Goal: Information Seeking & Learning: Learn about a topic

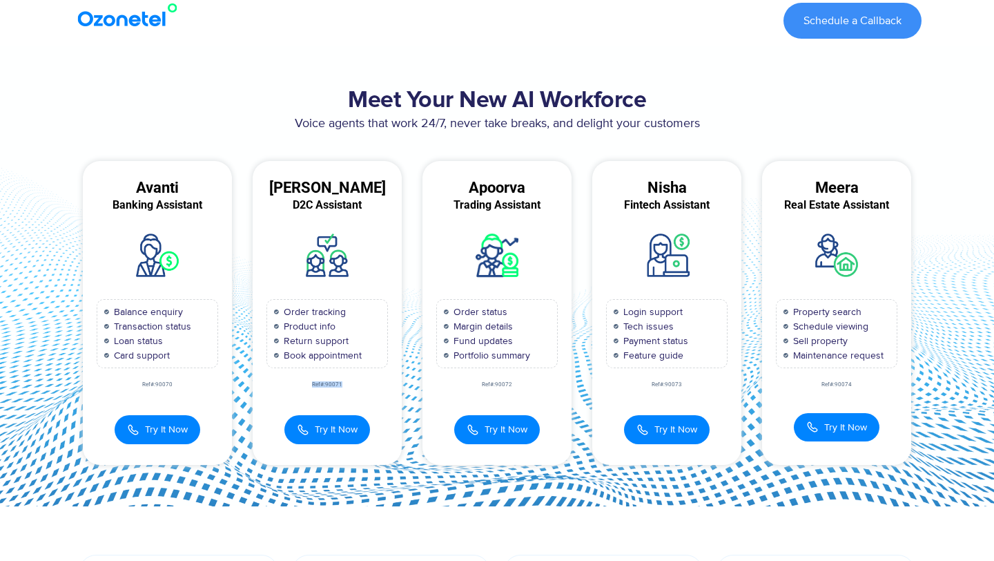
drag, startPoint x: 343, startPoint y: 383, endPoint x: 301, endPoint y: 385, distance: 42.1
click at [301, 385] on div "Ref#:90071" at bounding box center [327, 385] width 149 height 6
click at [331, 386] on div "Ref#:90071" at bounding box center [327, 385] width 149 height 6
drag, startPoint x: 521, startPoint y: 385, endPoint x: 474, endPoint y: 384, distance: 47.0
click at [474, 384] on div "Ref#:90072" at bounding box center [497, 385] width 149 height 6
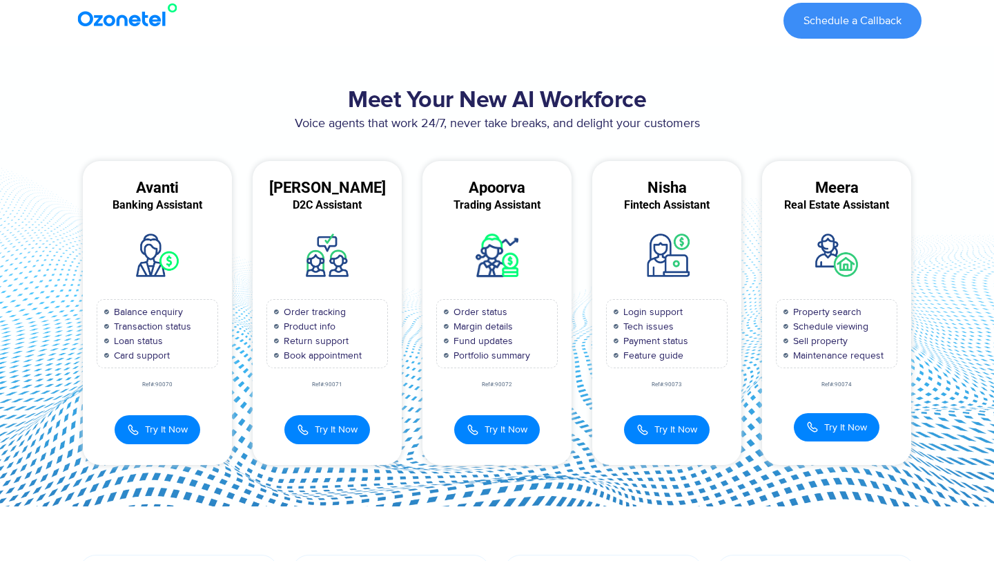
click at [501, 386] on div "Ref#:90072" at bounding box center [497, 385] width 149 height 6
drag, startPoint x: 522, startPoint y: 385, endPoint x: 478, endPoint y: 385, distance: 44.2
click at [478, 385] on div "Ref#:90072" at bounding box center [497, 385] width 149 height 6
click at [506, 386] on div "Ref#:90072" at bounding box center [497, 385] width 149 height 6
drag, startPoint x: 523, startPoint y: 383, endPoint x: 465, endPoint y: 383, distance: 58.7
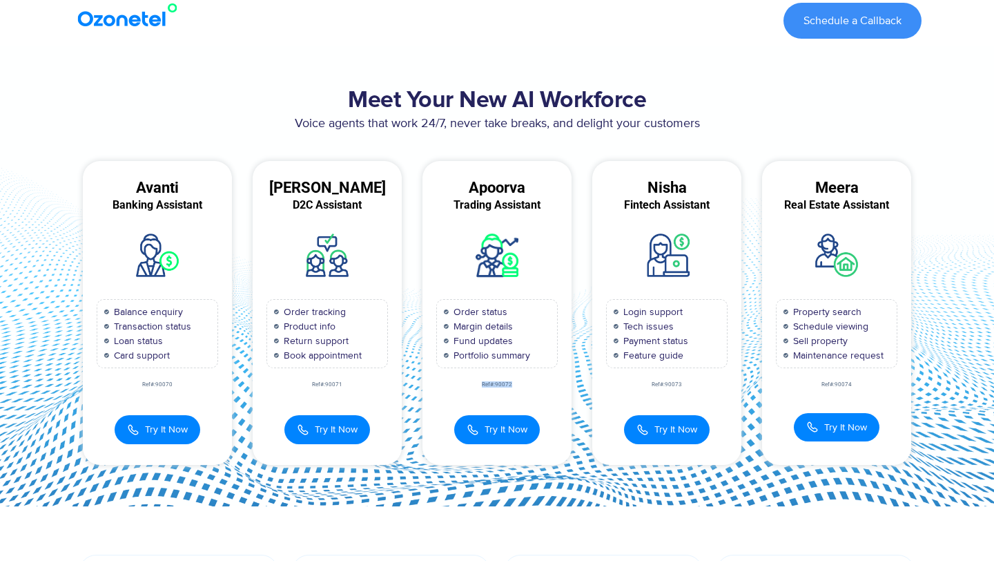
click at [465, 383] on div "Ref#:90072" at bounding box center [497, 385] width 149 height 6
click at [524, 383] on div "Ref#:90072" at bounding box center [497, 385] width 149 height 6
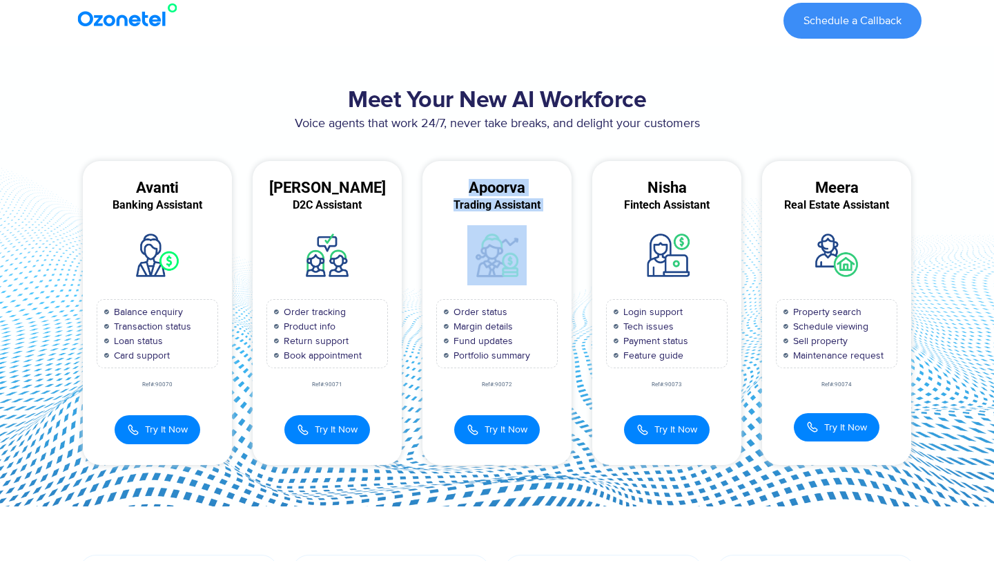
drag, startPoint x: 530, startPoint y: 274, endPoint x: 467, endPoint y: 186, distance: 108.3
click at [467, 185] on div "[PERSON_NAME] Trading Assistant Order status Margin details Fund updates Portfo…" at bounding box center [497, 312] width 149 height 303
click at [485, 194] on div "Apoorva" at bounding box center [497, 188] width 149 height 12
drag, startPoint x: 556, startPoint y: 207, endPoint x: 455, endPoint y: 189, distance: 102.4
click at [455, 189] on div "[PERSON_NAME] Trading Assistant Order status Margin details Fund updates Portfo…" at bounding box center [497, 312] width 149 height 303
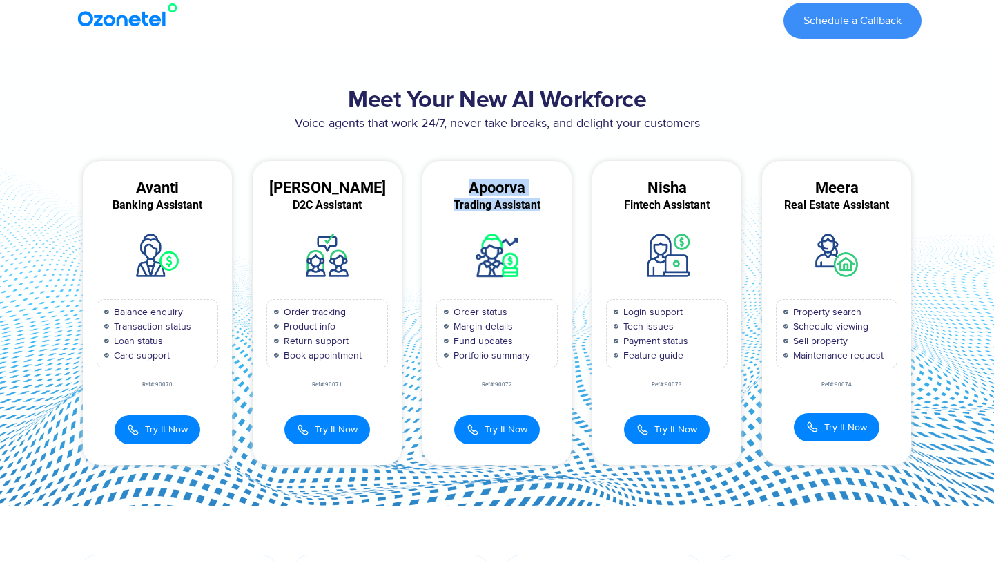
click at [521, 202] on div "Trading Assistant" at bounding box center [497, 205] width 149 height 12
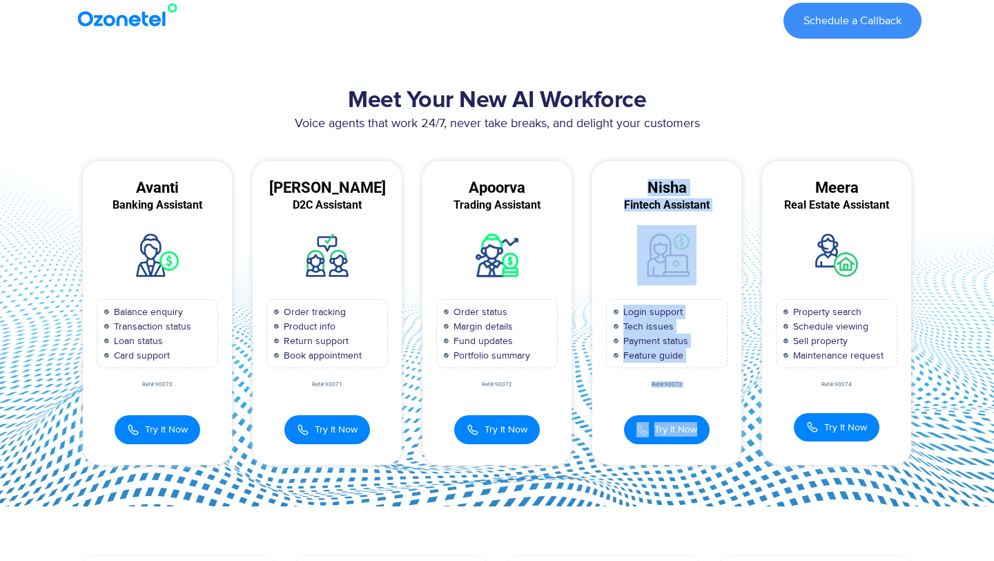
drag, startPoint x: 730, startPoint y: 447, endPoint x: 644, endPoint y: 180, distance: 280.6
click at [644, 180] on div "Nisha Fintech Assistant Login support Tech issues Payment status Feature guide …" at bounding box center [666, 312] width 149 height 303
click at [714, 392] on div "Nisha Fintech Assistant Login support Tech issues Payment status Feature guide …" at bounding box center [666, 312] width 149 height 303
drag, startPoint x: 651, startPoint y: 179, endPoint x: 726, endPoint y: 440, distance: 271.7
click at [726, 440] on div "Nisha Fintech Assistant Login support Tech issues Payment status Feature guide …" at bounding box center [666, 312] width 149 height 303
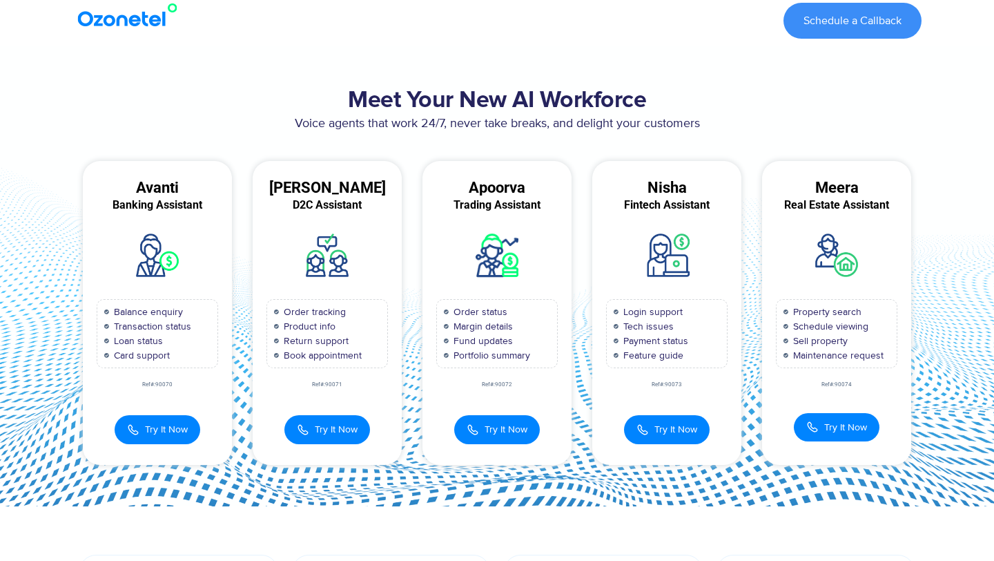
click at [726, 437] on div "Try It Now Fintech Assistant Nisha 00:00:00 Number Pad × 1 2 3" at bounding box center [666, 422] width 149 height 43
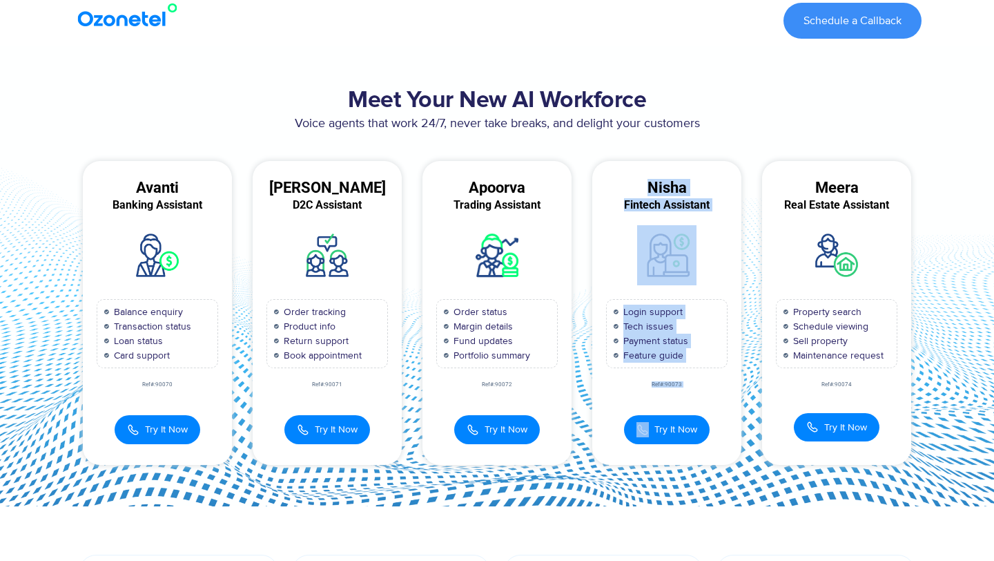
drag, startPoint x: 726, startPoint y: 421, endPoint x: 644, endPoint y: 172, distance: 262.3
click at [644, 171] on div "Nisha Fintech Assistant Login support Tech issues Payment status Feature guide …" at bounding box center [666, 312] width 149 height 303
click at [664, 212] on div "Nisha Fintech Assistant Login support Tech issues Payment status Feature guide …" at bounding box center [666, 312] width 149 height 303
drag, startPoint x: 650, startPoint y: 184, endPoint x: 746, endPoint y: 442, distance: 275.8
click at [746, 442] on div "Nisha Fintech Assistant Login support Tech issues Payment status Feature guide …" at bounding box center [667, 312] width 170 height 303
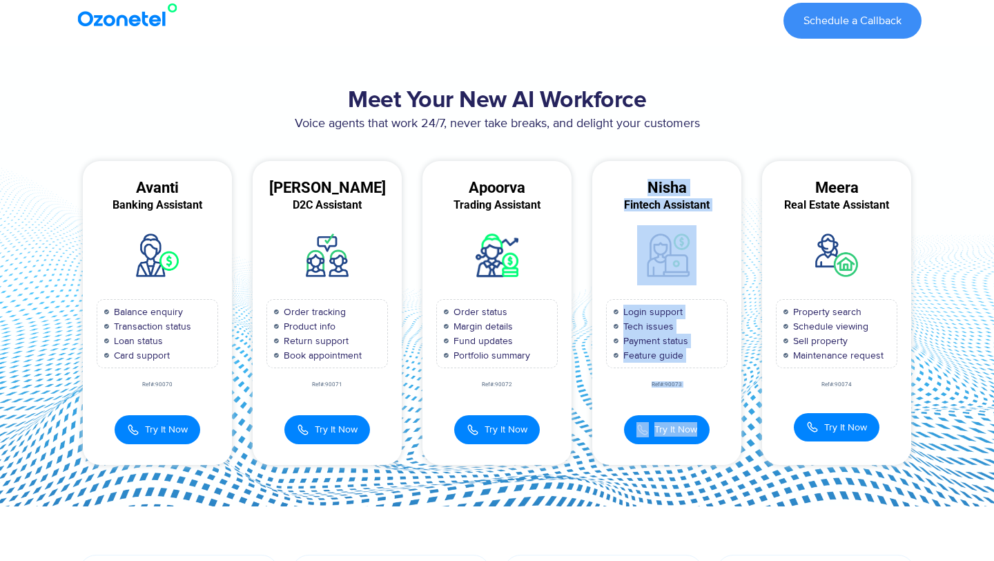
click at [718, 410] on div "Try It Now Fintech Assistant Nisha 00:00:00 Number Pad × 1 2 3" at bounding box center [666, 422] width 149 height 43
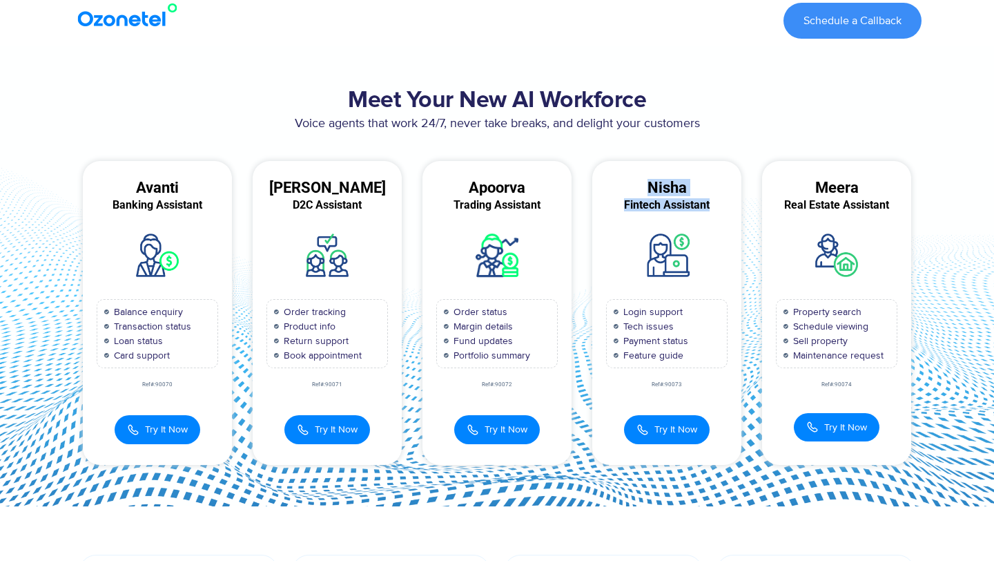
drag, startPoint x: 720, startPoint y: 202, endPoint x: 646, endPoint y: 193, distance: 73.8
click at [646, 193] on div "Nisha Fintech Assistant Login support Tech issues Payment status Feature guide …" at bounding box center [666, 312] width 149 height 303
click at [659, 190] on div "Nisha" at bounding box center [666, 188] width 149 height 12
drag, startPoint x: 649, startPoint y: 186, endPoint x: 721, endPoint y: 204, distance: 74.2
click at [721, 204] on div "Nisha Fintech Assistant Login support Tech issues Payment status Feature guide …" at bounding box center [666, 312] width 149 height 303
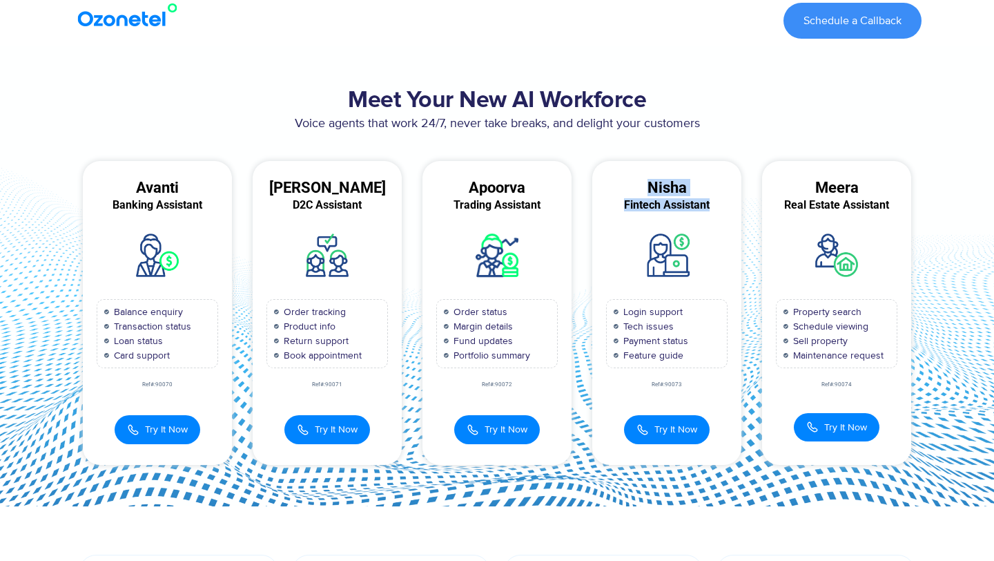
click at [708, 204] on div "Fintech Assistant" at bounding box center [666, 205] width 149 height 12
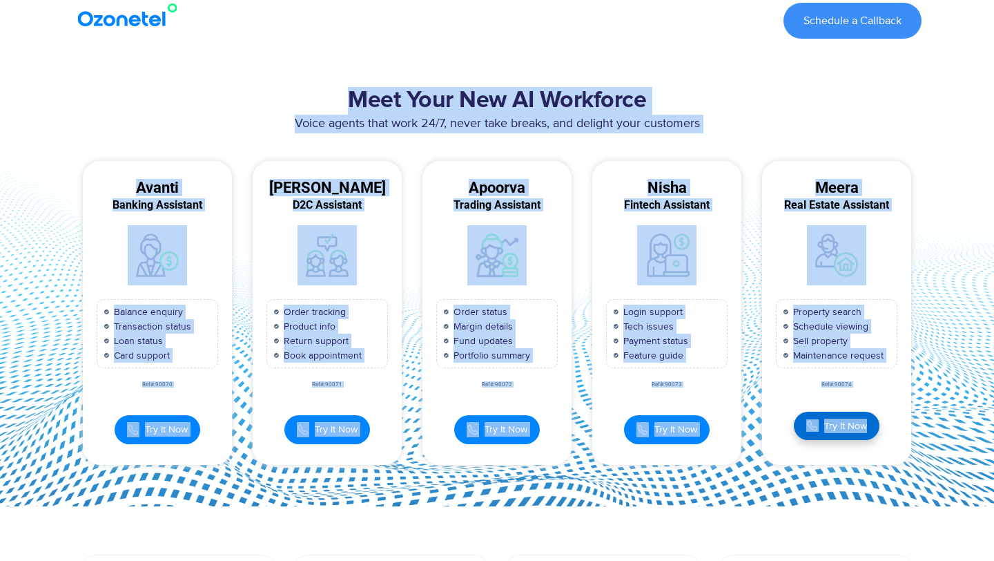
drag, startPoint x: 351, startPoint y: 96, endPoint x: 863, endPoint y: 421, distance: 606.3
click at [864, 421] on div "Meet Your New AI Workforce Voice agents that work 24/7, never take breaks, and …" at bounding box center [497, 275] width 863 height 391
click at [905, 421] on div "Try It Now Real Estate Meera 00:00:00" at bounding box center [836, 420] width 149 height 42
drag, startPoint x: 923, startPoint y: 433, endPoint x: 290, endPoint y: 32, distance: 749.6
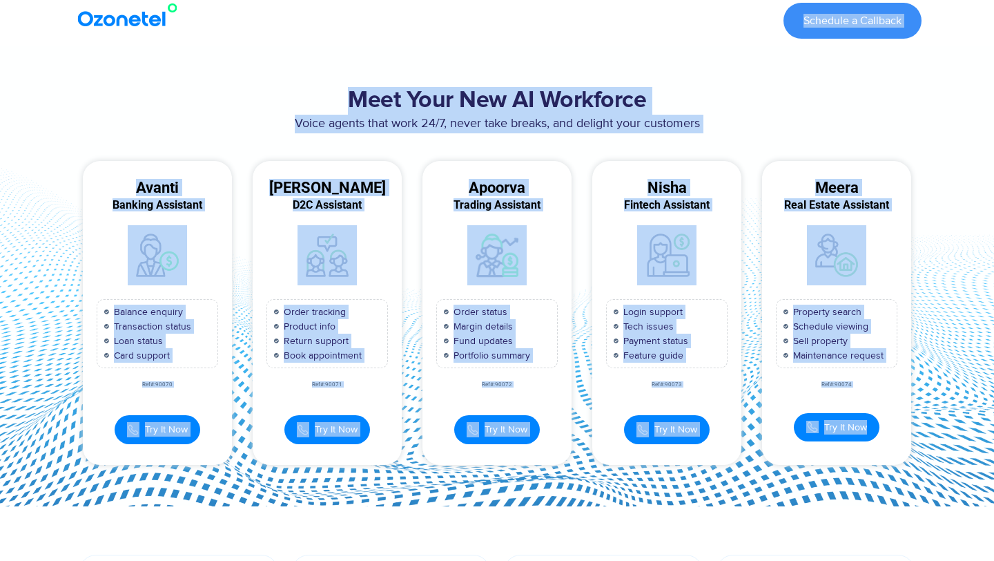
click at [352, 57] on section "Meet Your New AI Workforce Voice agents that work 24/7, never take breaks, and …" at bounding box center [497, 276] width 994 height 460
drag, startPoint x: 894, startPoint y: 436, endPoint x: 247, endPoint y: 44, distance: 756.4
click at [331, 68] on section "Meet Your New AI Workforce Voice agents that work 24/7, never take breaks, and …" at bounding box center [497, 276] width 994 height 460
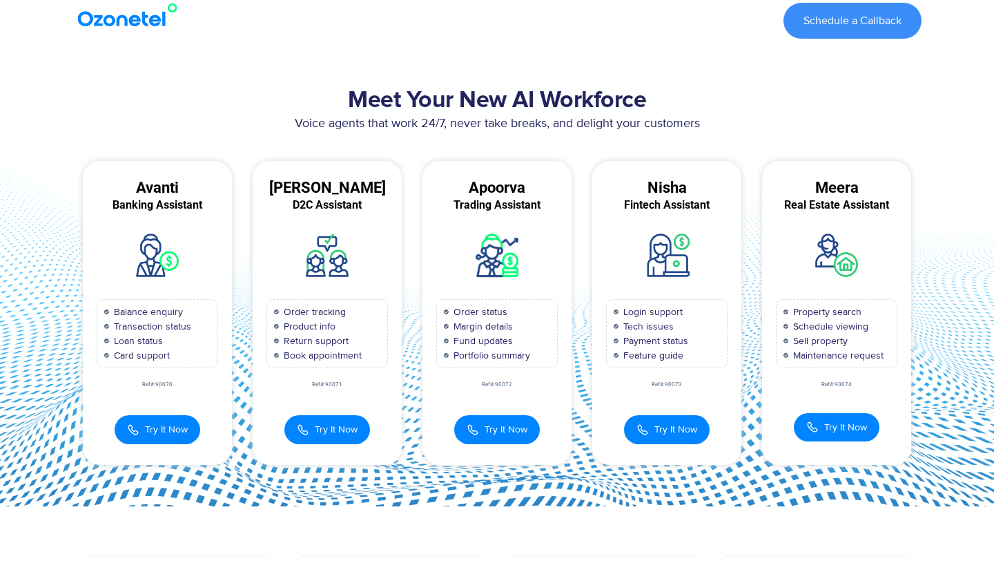
click at [348, 88] on h2 "Meet Your New AI Workforce" at bounding box center [497, 101] width 849 height 28
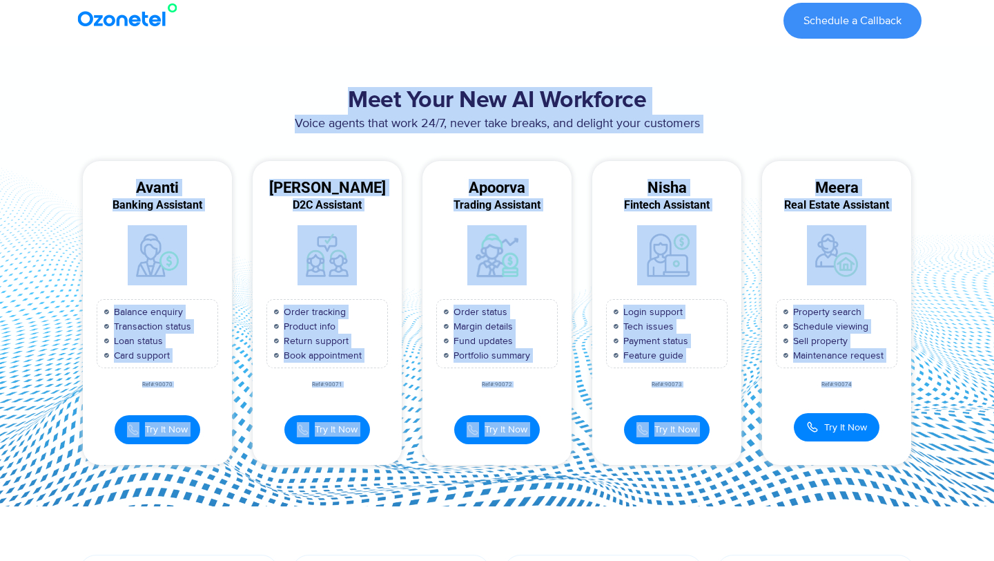
drag, startPoint x: 348, startPoint y: 88, endPoint x: 869, endPoint y: 390, distance: 602.8
click at [872, 390] on div "Meet Your New AI Workforce Voice agents that work 24/7, never take breaks, and …" at bounding box center [497, 275] width 863 height 391
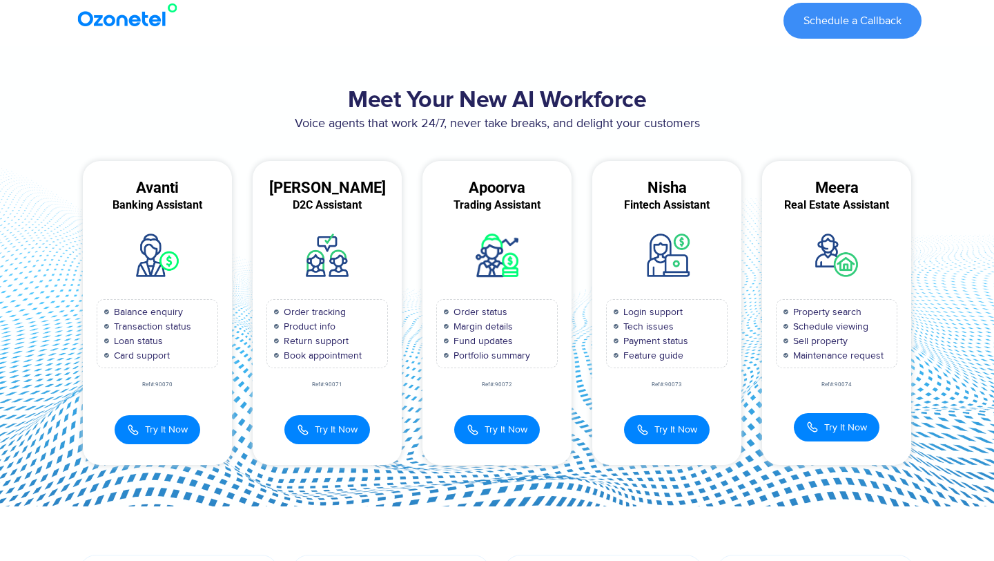
click at [926, 428] on div "Meet Your New AI Workforce Voice agents that work 24/7, never take breaks, and …" at bounding box center [497, 275] width 863 height 391
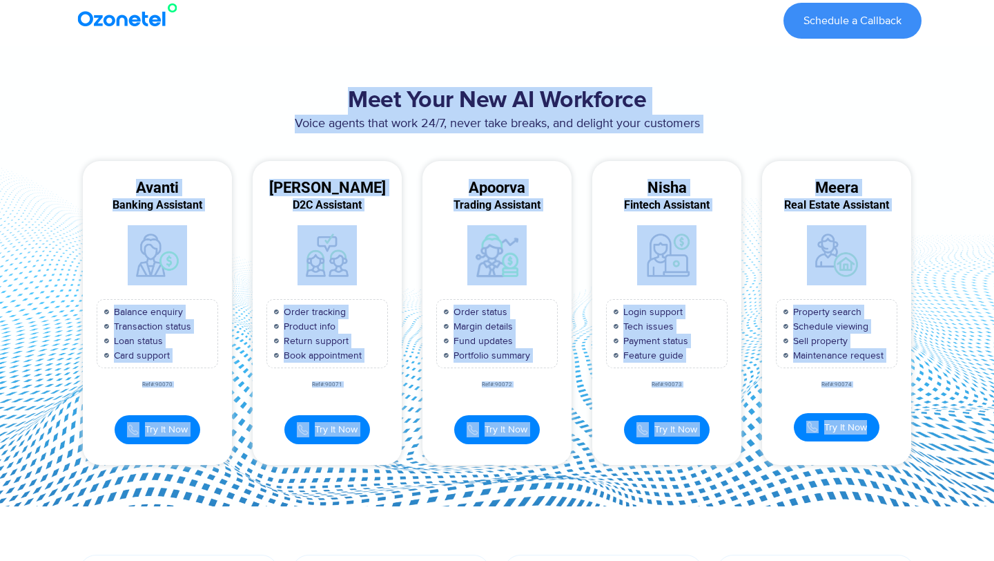
drag, startPoint x: 894, startPoint y: 429, endPoint x: 314, endPoint y: 92, distance: 670.9
click at [313, 91] on div "Meet Your New AI Workforce Voice agents that work 24/7, never take breaks, and …" at bounding box center [497, 275] width 863 height 391
click at [392, 96] on h2 "Meet Your New AI Workforce" at bounding box center [497, 101] width 849 height 28
drag, startPoint x: 353, startPoint y: 98, endPoint x: 887, endPoint y: 444, distance: 636.1
click at [887, 444] on div "Meet Your New AI Workforce Voice agents that work 24/7, never take breaks, and …" at bounding box center [497, 275] width 863 height 391
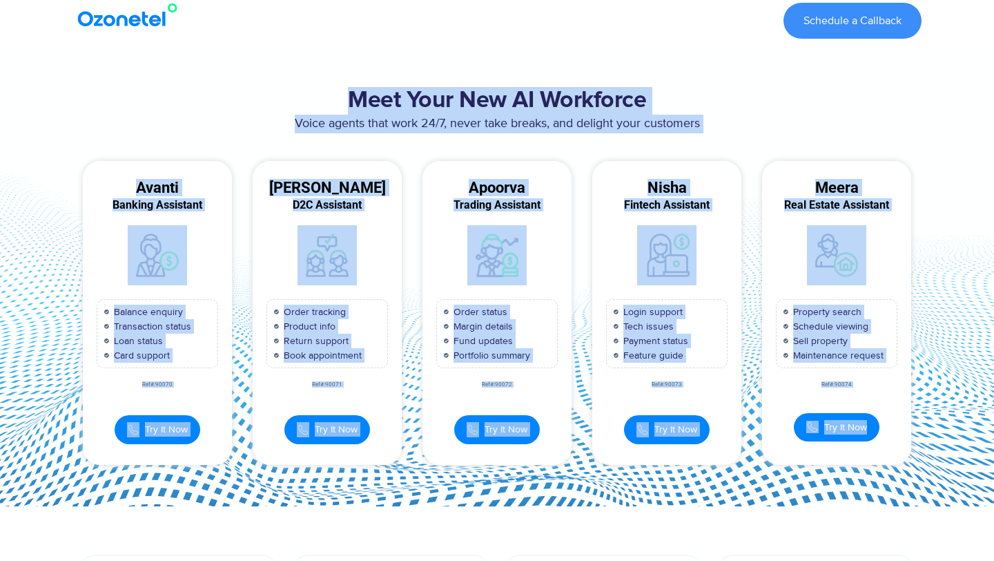
click at [890, 441] on div "Meera Real Estate Assistant Property search Schedule viewing Sell property Main…" at bounding box center [836, 312] width 149 height 303
drag, startPoint x: 903, startPoint y: 430, endPoint x: 288, endPoint y: 22, distance: 737.8
click at [335, 51] on section "Meet Your New AI Workforce Voice agents that work 24/7, never take breaks, and …" at bounding box center [497, 276] width 994 height 460
drag, startPoint x: 347, startPoint y: 87, endPoint x: 869, endPoint y: 422, distance: 620.3
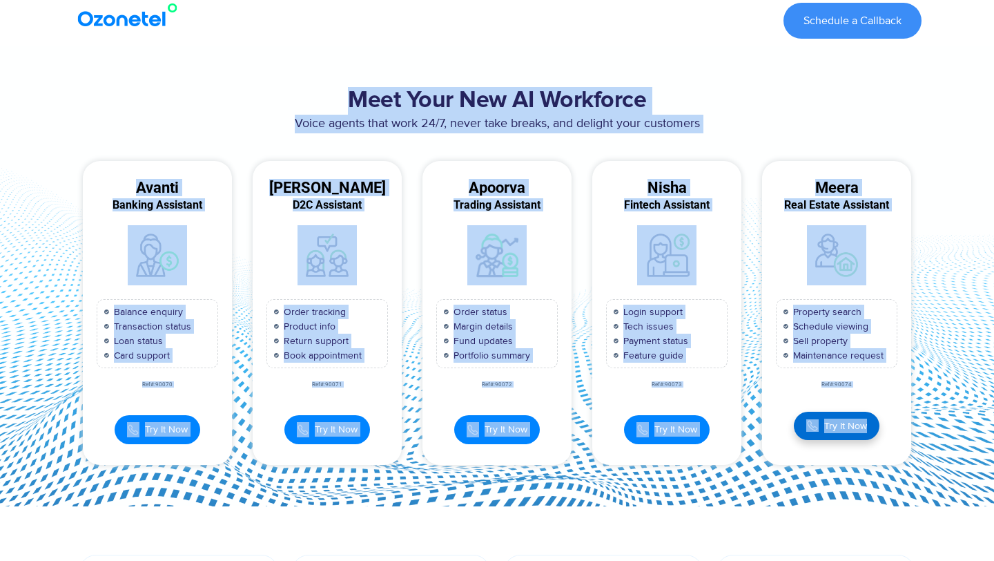
click at [869, 422] on div "Meet Your New AI Workforce Voice agents that work 24/7, never take breaks, and …" at bounding box center [497, 275] width 863 height 391
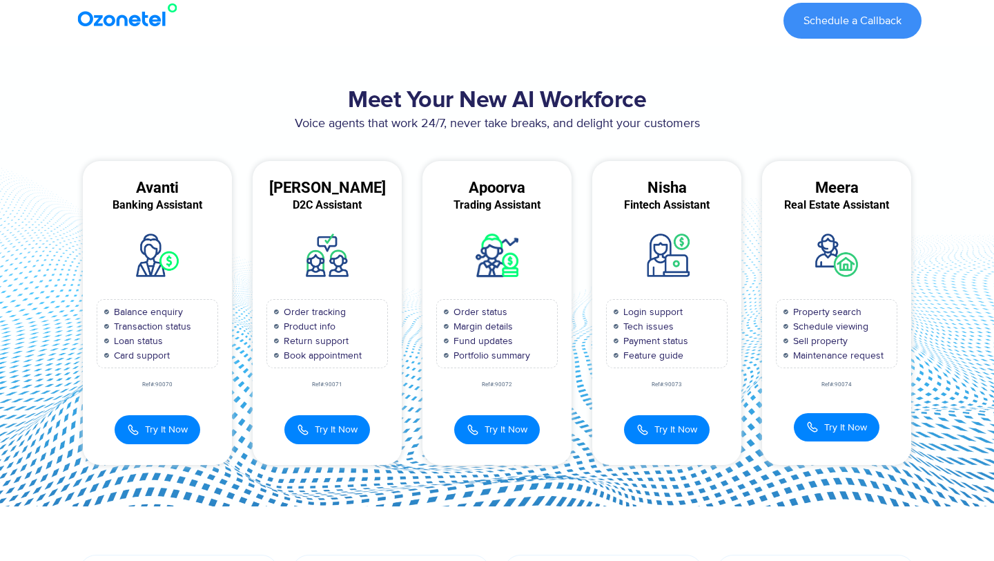
click at [896, 423] on div "Try It Now Real Estate Meera 00:00:00" at bounding box center [836, 420] width 149 height 42
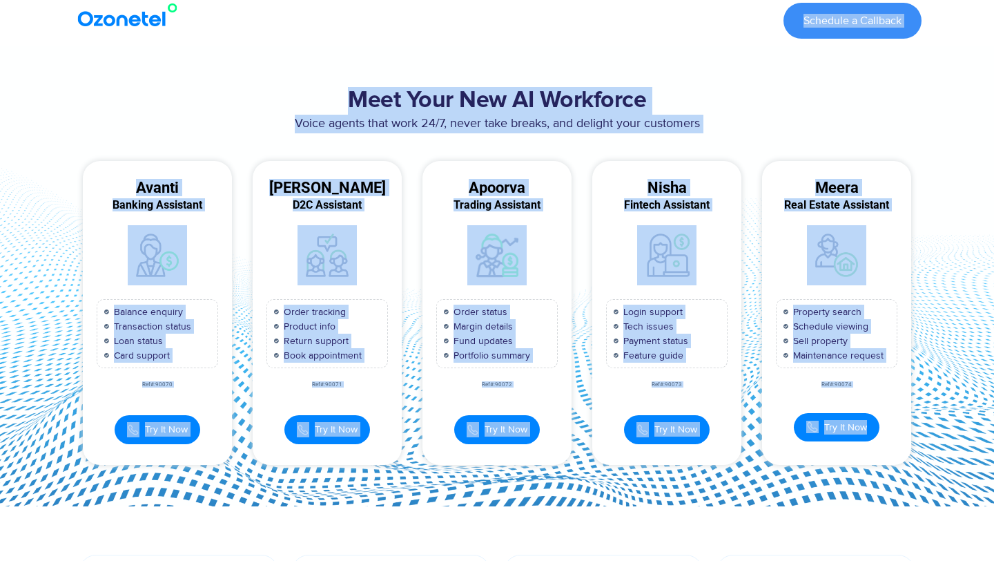
drag, startPoint x: 898, startPoint y: 421, endPoint x: 355, endPoint y: 26, distance: 671.7
click at [352, 87] on h2 "Meet Your New AI Workforce" at bounding box center [497, 101] width 849 height 28
drag, startPoint x: 348, startPoint y: 102, endPoint x: 976, endPoint y: 500, distance: 743.5
click at [976, 499] on section "Meet Your New AI Workforce Voice agents that work 24/7, never take breaks, and …" at bounding box center [497, 276] width 994 height 460
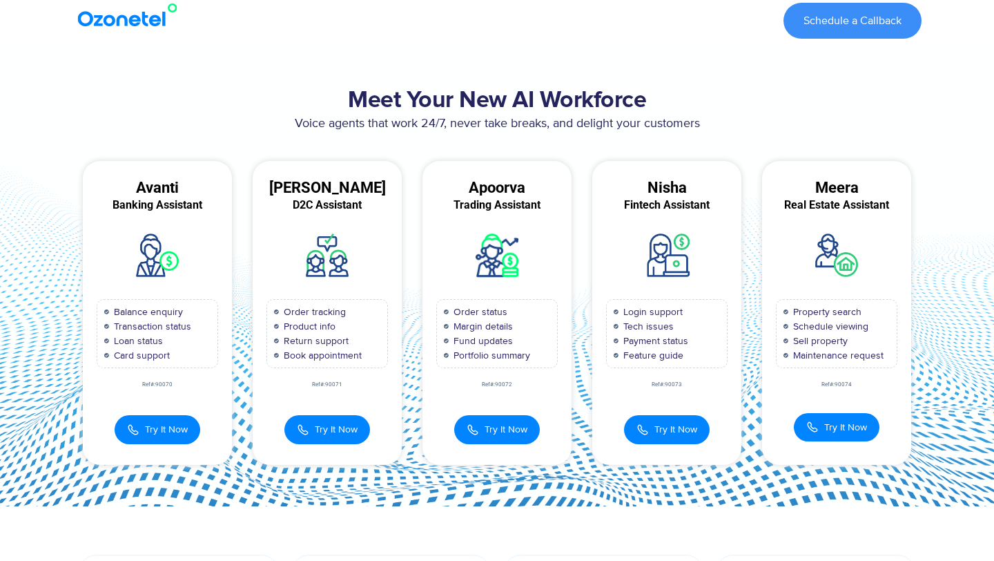
click at [868, 227] on div at bounding box center [836, 254] width 149 height 59
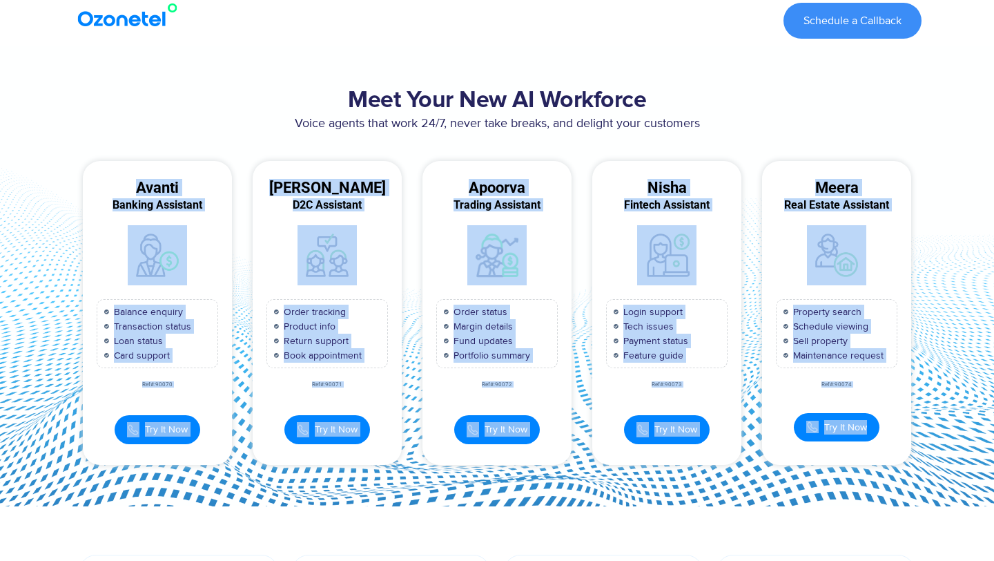
drag, startPoint x: 119, startPoint y: 185, endPoint x: 879, endPoint y: 435, distance: 799.7
click at [879, 436] on div "Avanti Banking Assistant Balance enquiry Transaction status Loan status Card su…" at bounding box center [497, 312] width 849 height 303
click at [892, 436] on div "Try It Now Real Estate Meera 00:00:00" at bounding box center [836, 420] width 149 height 42
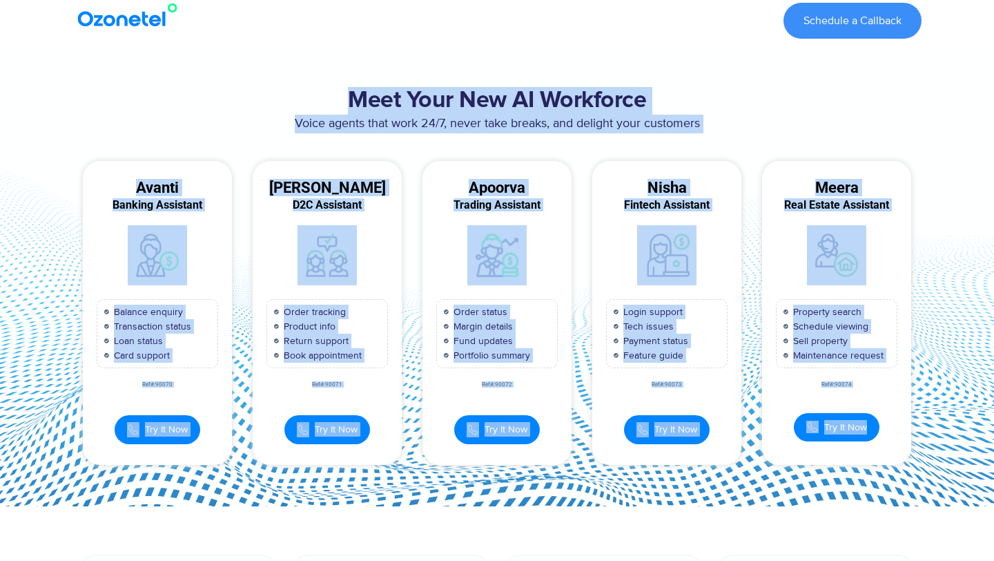
drag, startPoint x: 892, startPoint y: 436, endPoint x: 322, endPoint y: 89, distance: 666.7
click at [322, 89] on div "Meet Your New AI Workforce Voice agents that work 24/7, never take breaks, and …" at bounding box center [497, 275] width 863 height 391
click at [358, 102] on h2 "Meet Your New AI Workforce" at bounding box center [497, 101] width 849 height 28
drag, startPoint x: 348, startPoint y: 95, endPoint x: 879, endPoint y: 431, distance: 628.6
click at [879, 432] on div "Meet Your New AI Workforce Voice agents that work 24/7, never take breaks, and …" at bounding box center [497, 275] width 863 height 391
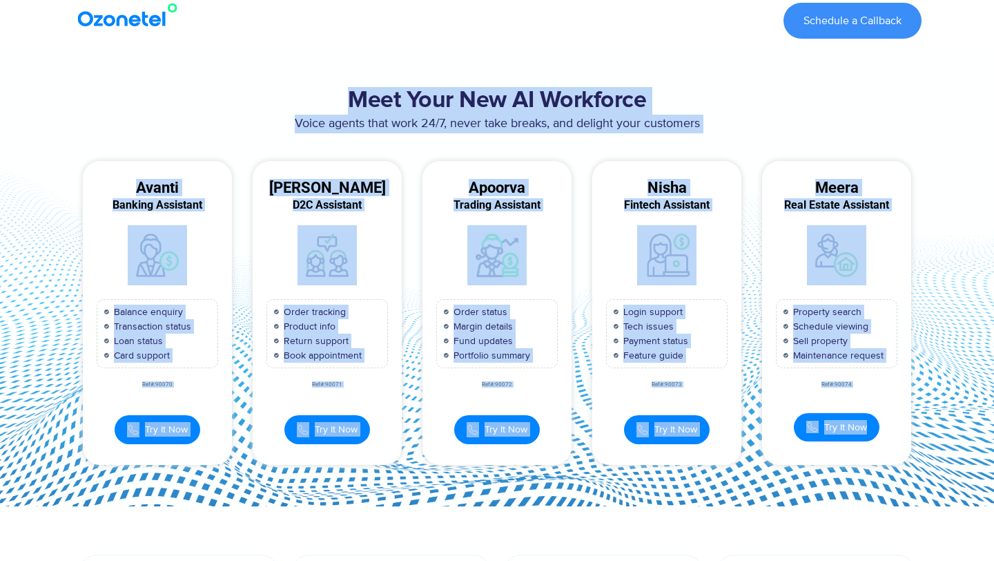
click at [880, 427] on div "Try It Now Real Estate Meera 00:00:00" at bounding box center [836, 420] width 149 height 42
